Goal: Task Accomplishment & Management: Manage account settings

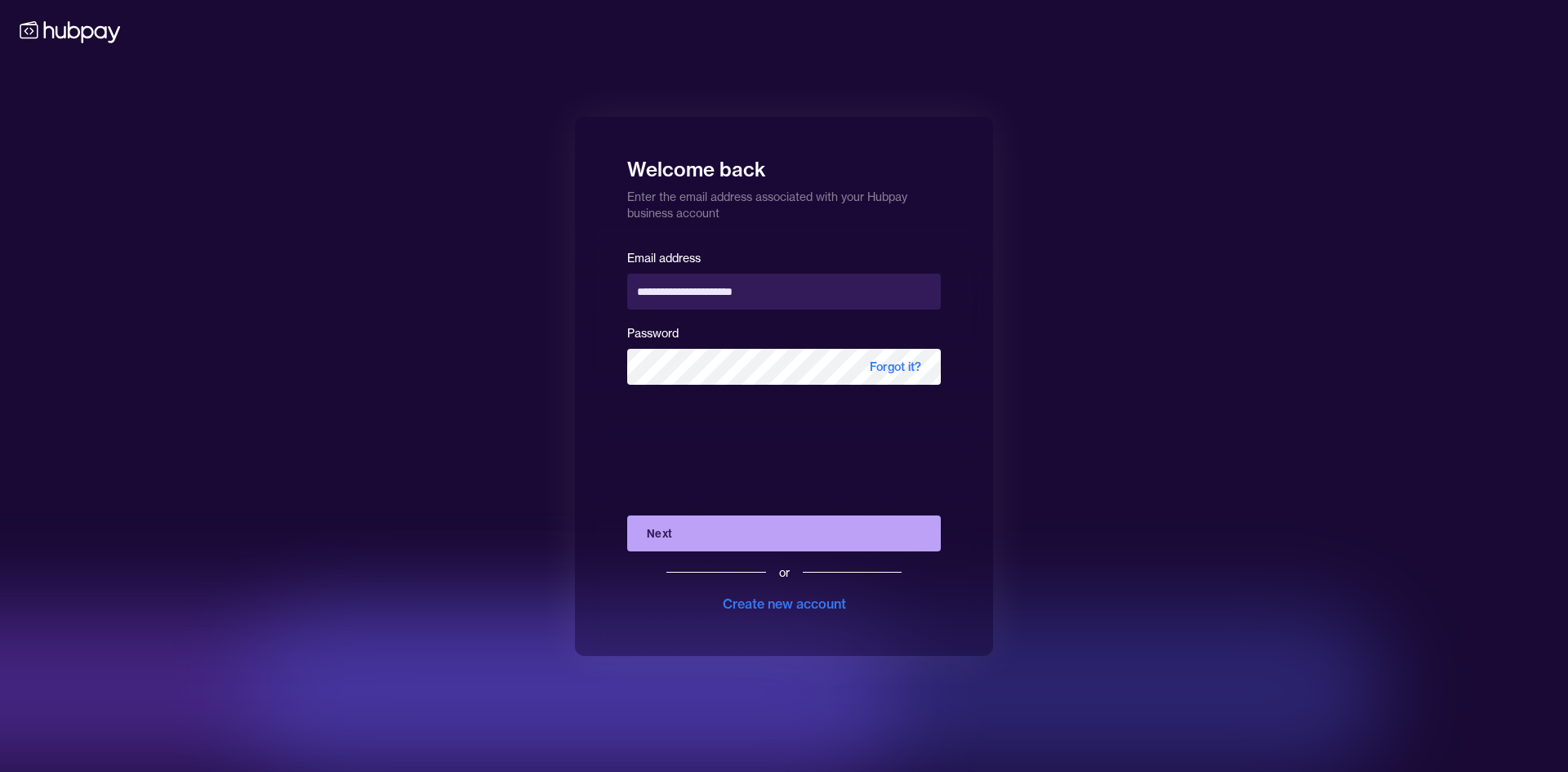
click at [689, 537] on button "Next" at bounding box center [784, 532] width 314 height 36
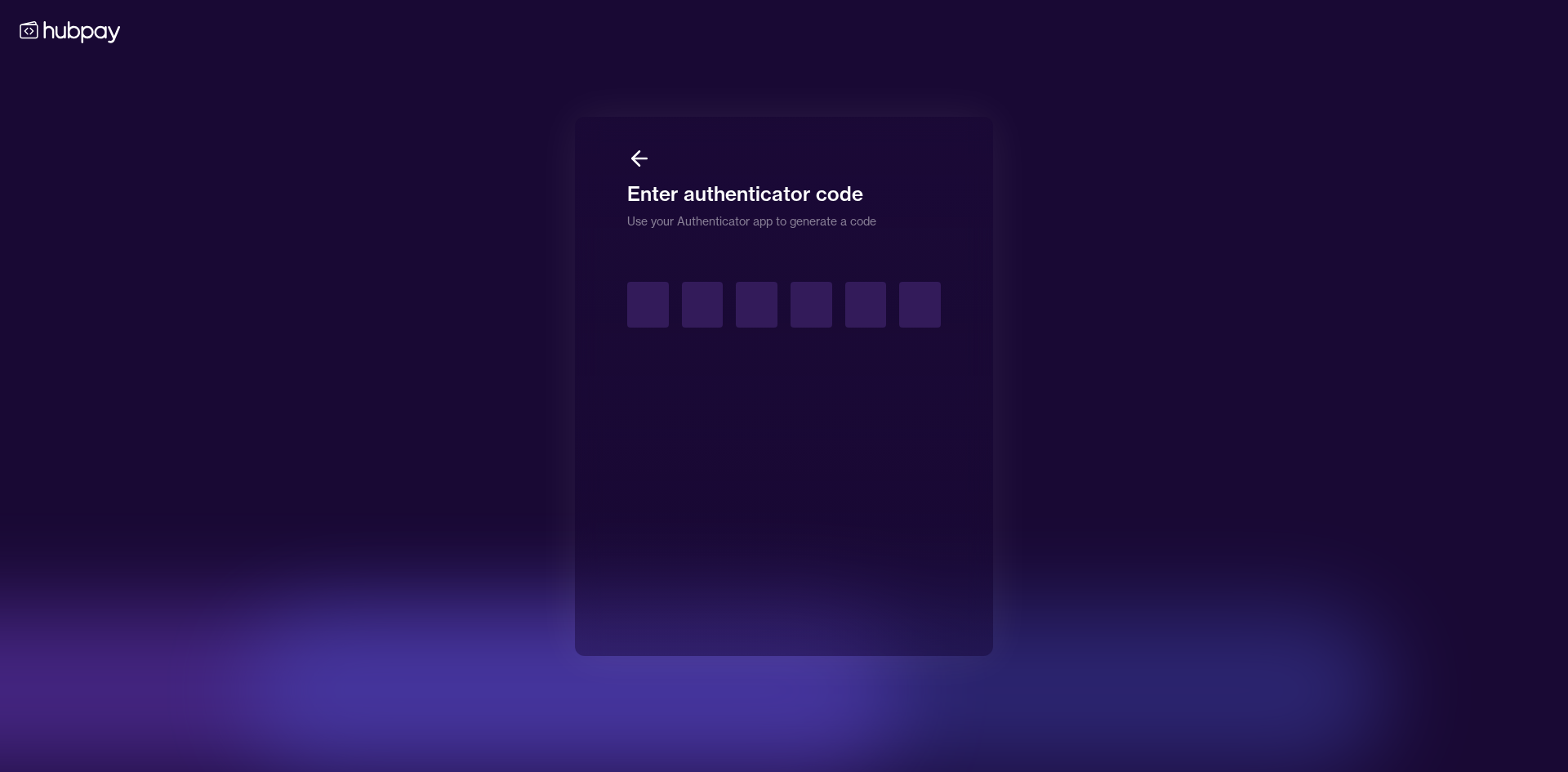
type input "*"
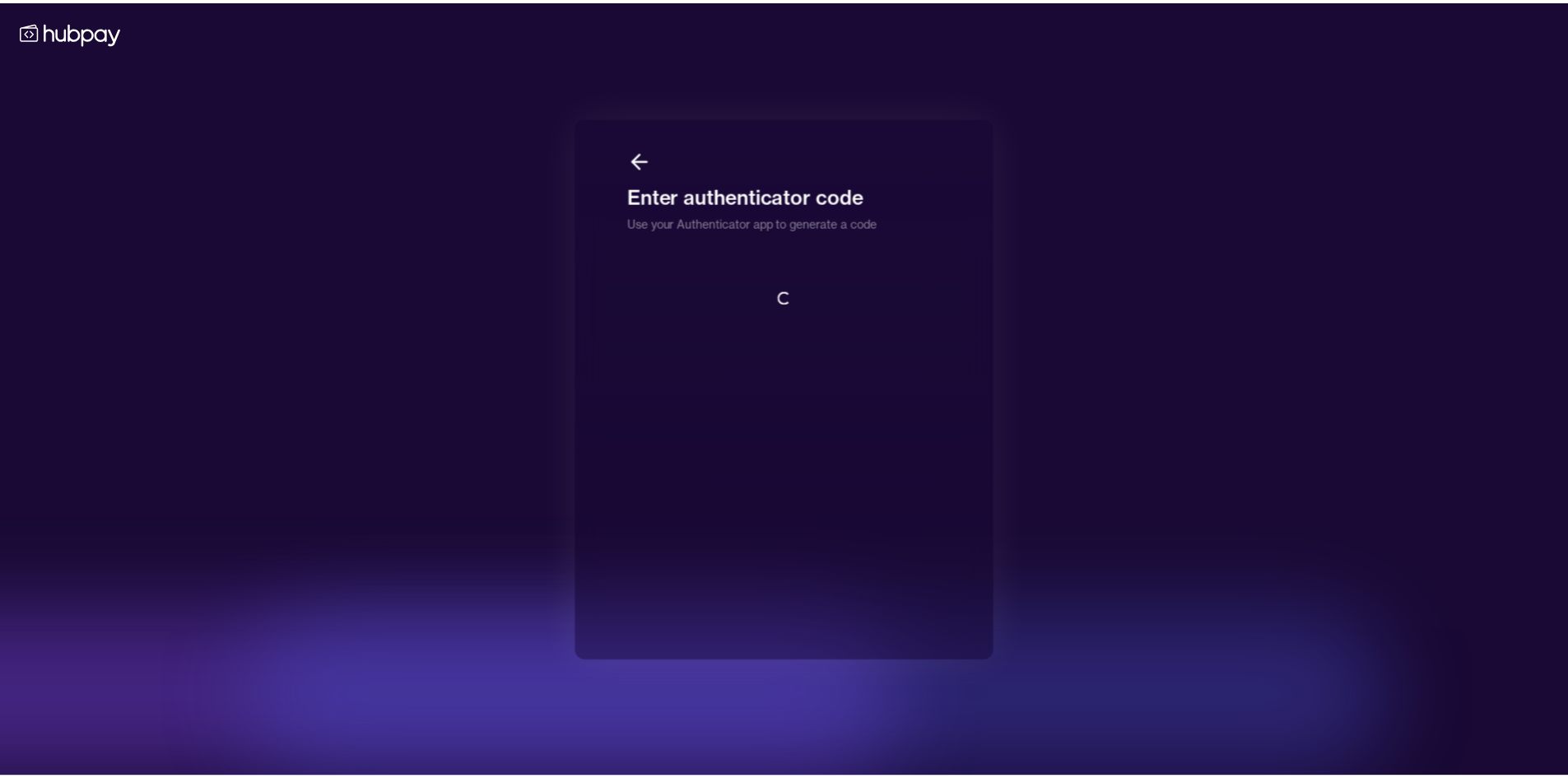
scroll to position [2, 0]
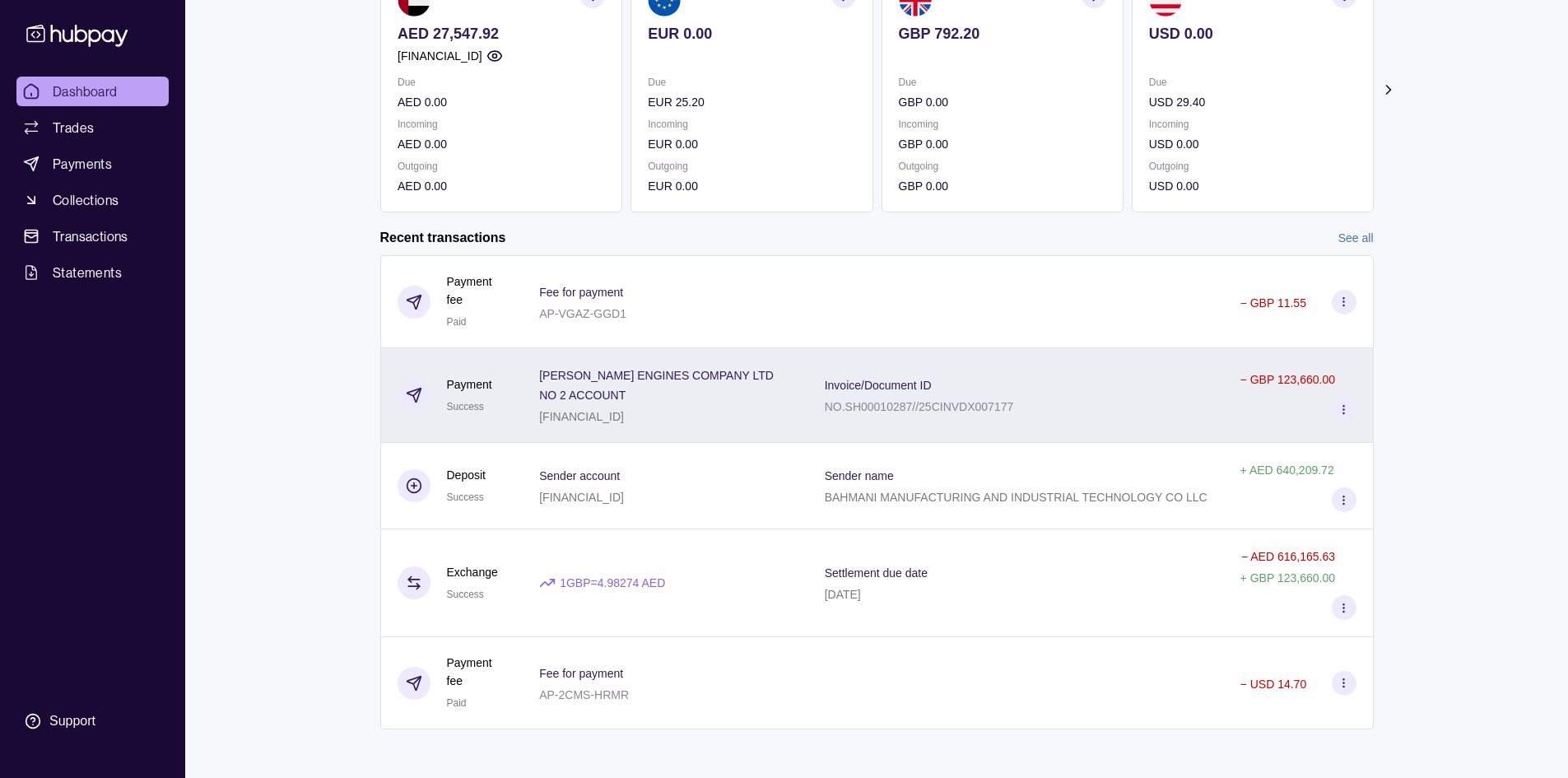
scroll to position [197, 0]
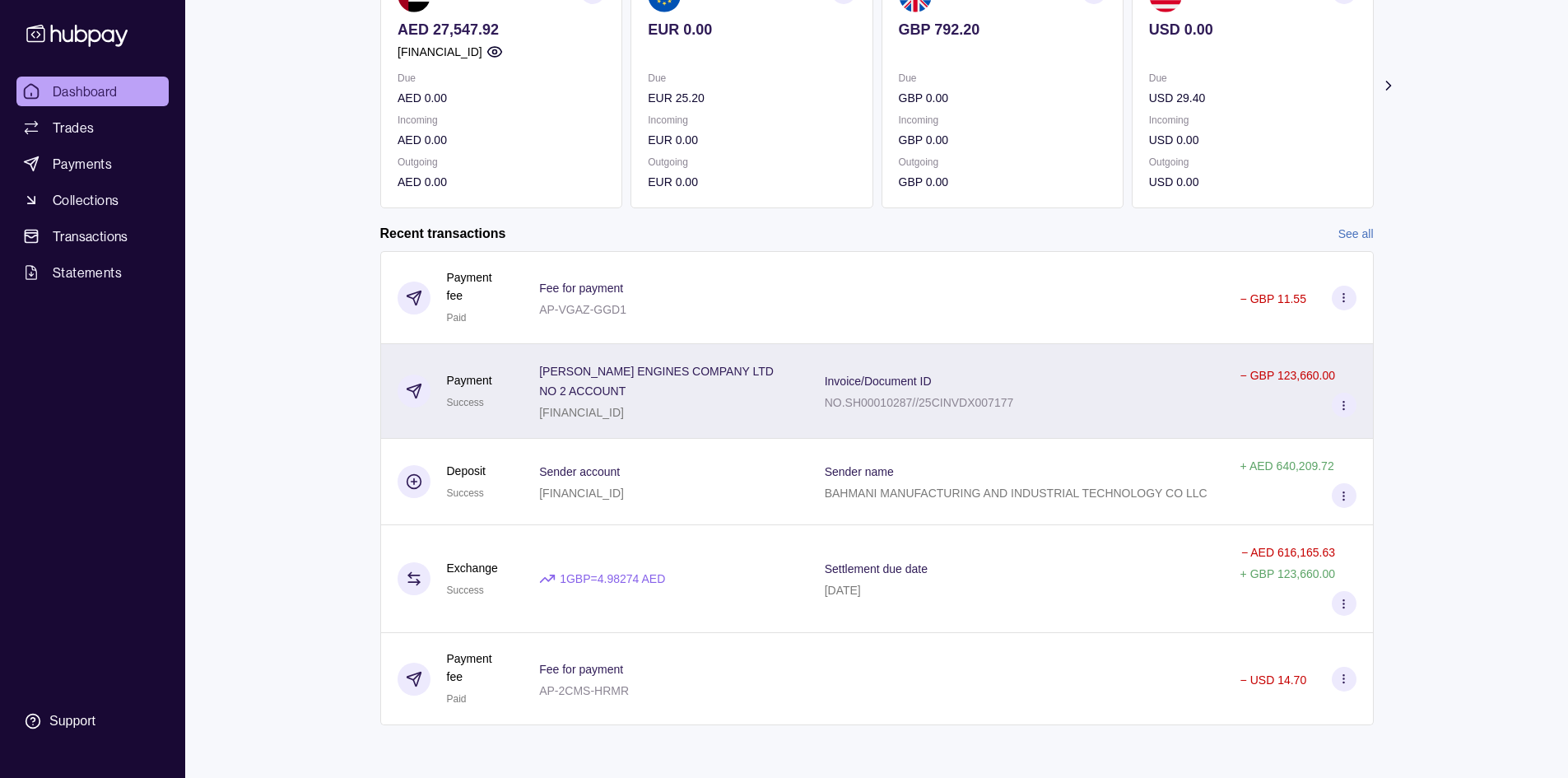
click at [1163, 399] on div "Invoice/Document ID NO.SH00010287//25CINVDX007177" at bounding box center [1015, 390] width 383 height 41
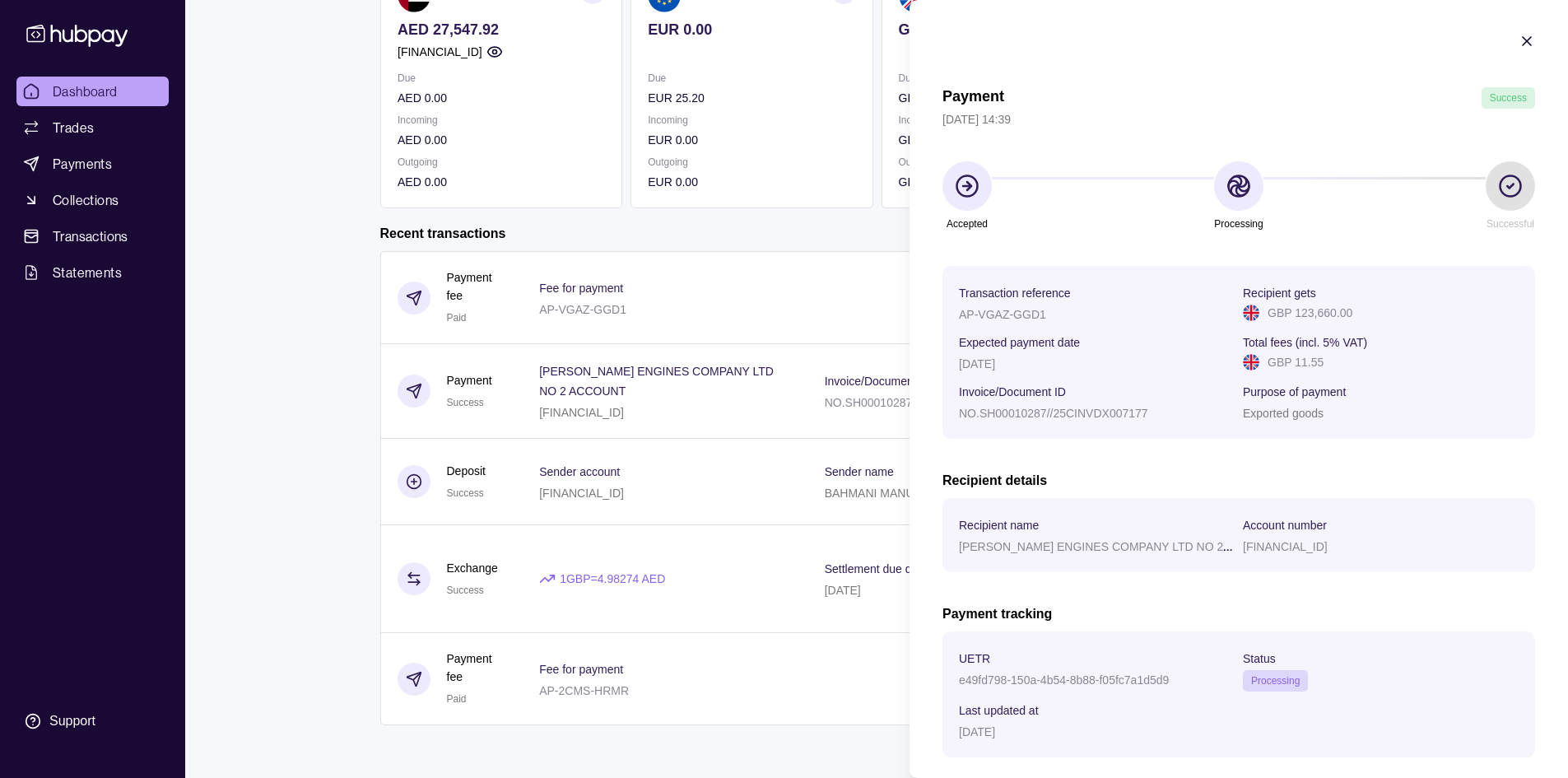
scroll to position [82, 0]
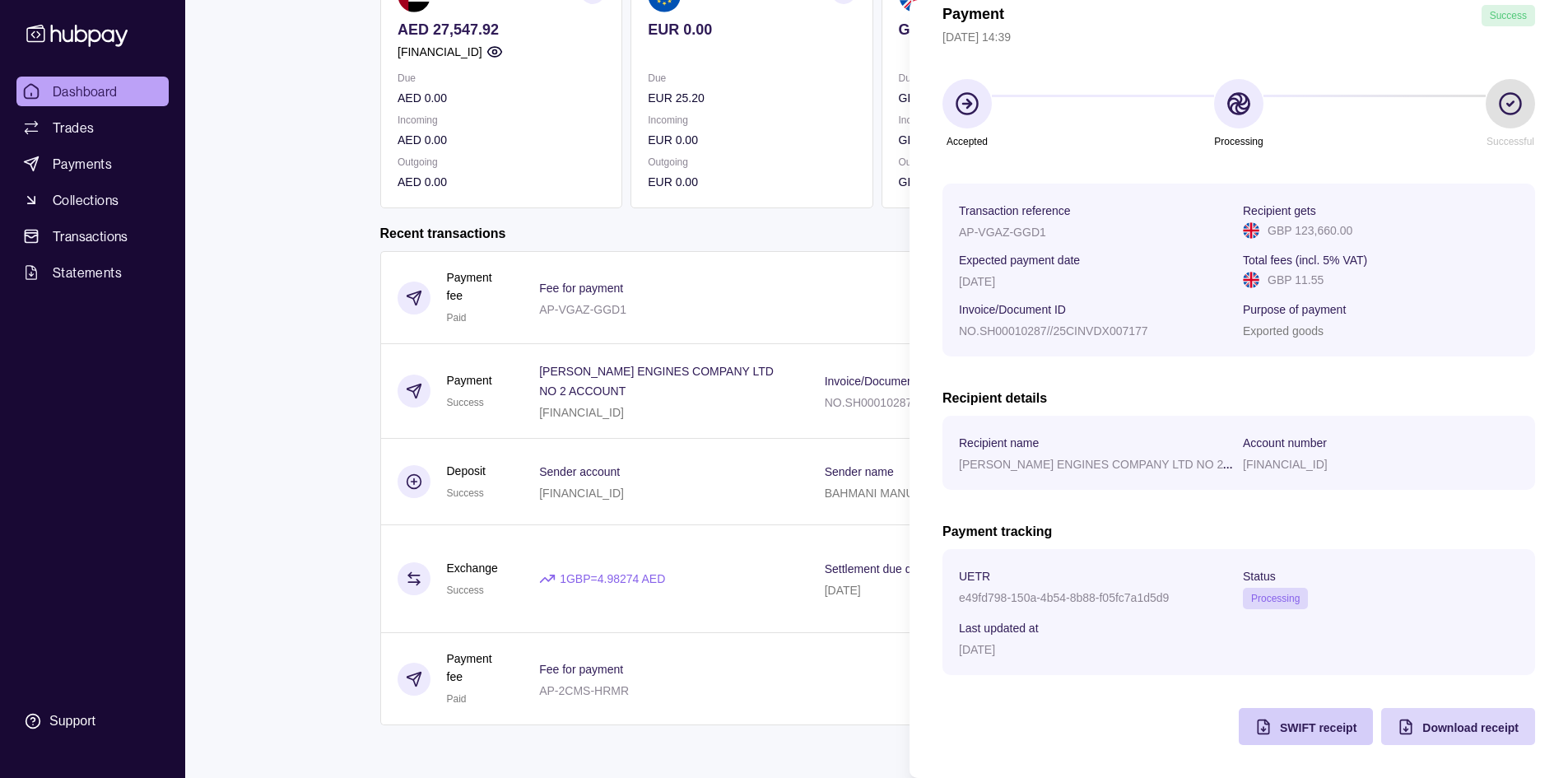
click at [1300, 737] on div "SWIFT receipt" at bounding box center [1294, 726] width 126 height 37
